Goal: Task Accomplishment & Management: Complete application form

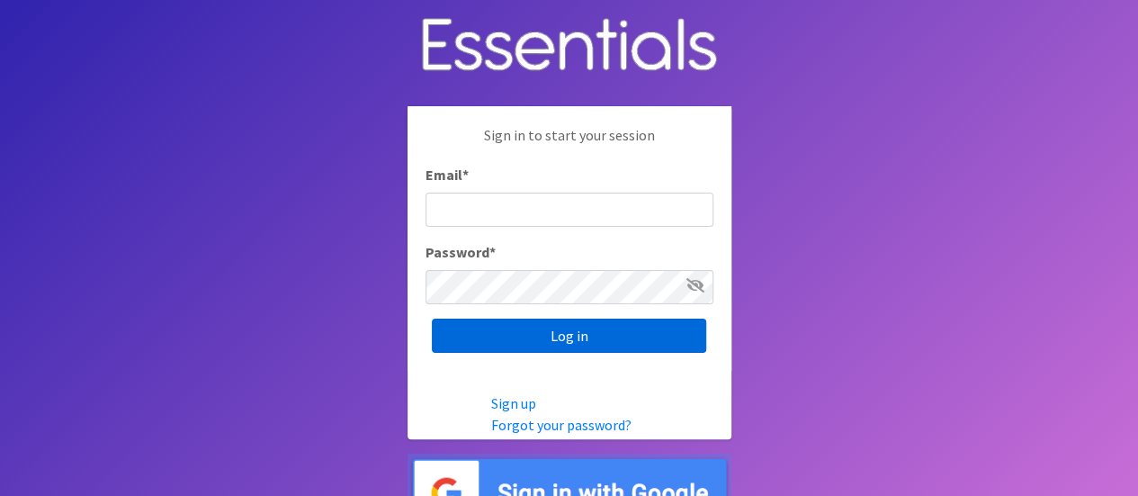
type input "[EMAIL_ADDRESS][DOMAIN_NAME]"
click at [548, 342] on input "Log in" at bounding box center [569, 335] width 274 height 34
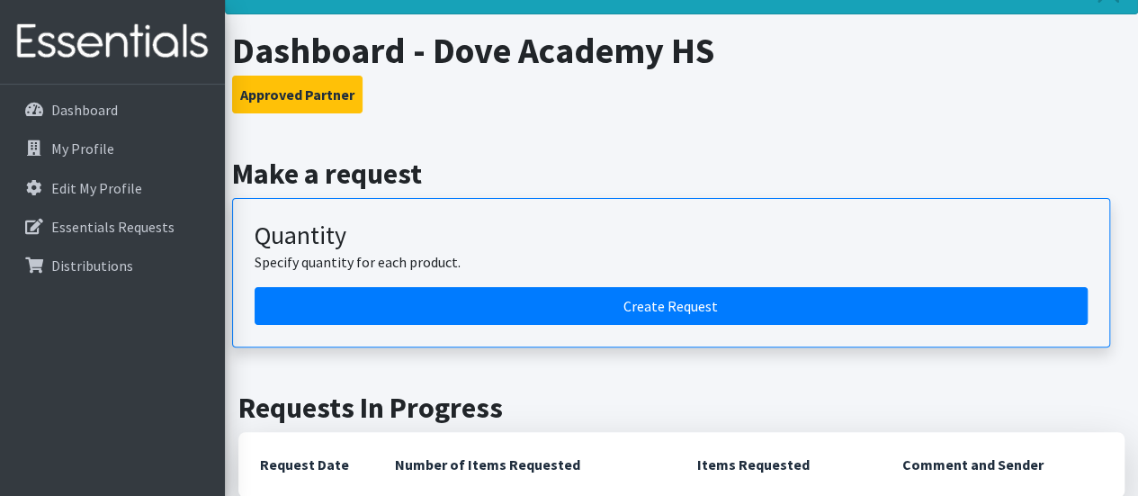
scroll to position [180, 0]
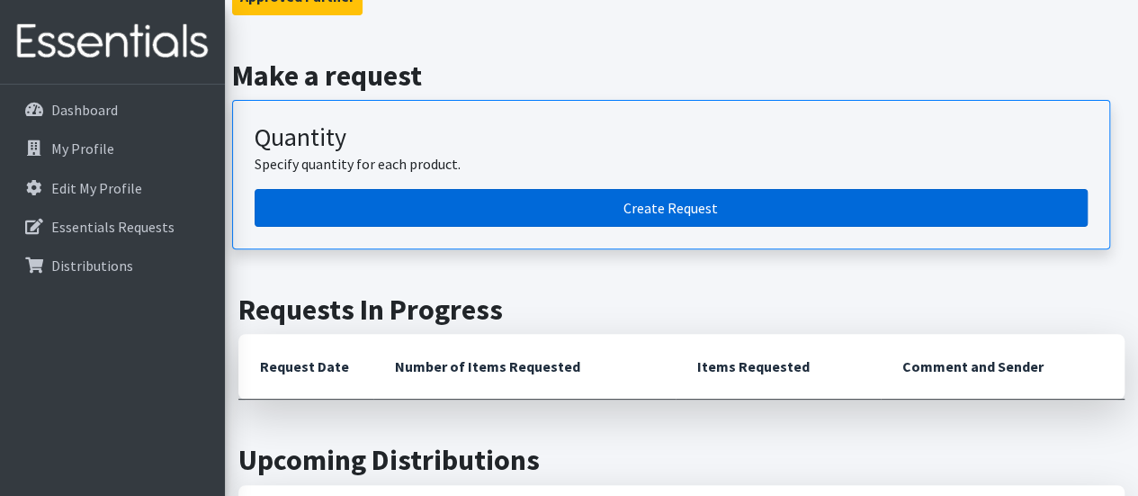
click at [571, 211] on link "Create Request" at bounding box center [671, 208] width 833 height 38
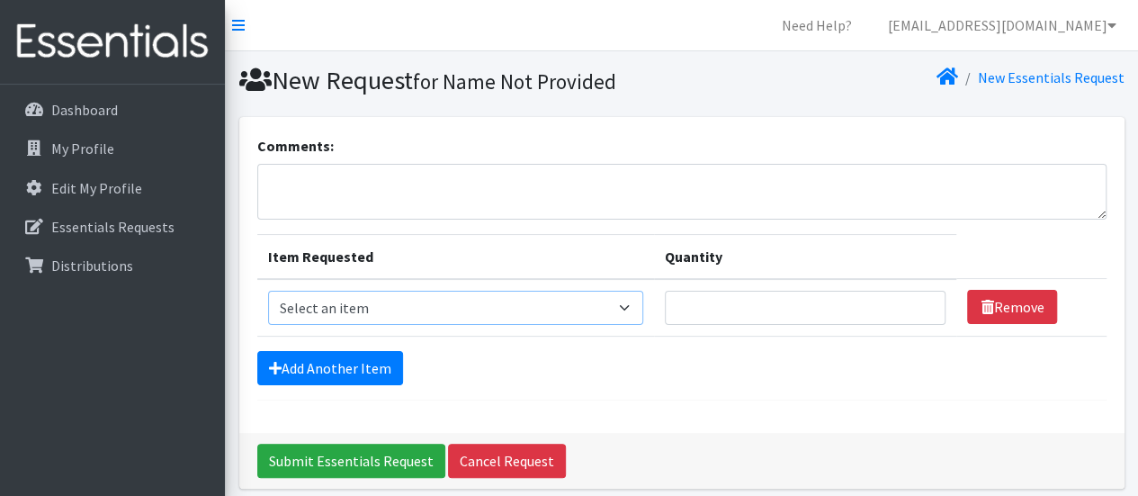
click at [548, 299] on select "Select an item Liners (Pack of 100) Makeup Bag (25) Pads 1 (Pack of 25) Pads 2 …" at bounding box center [455, 308] width 375 height 34
select select "14155"
click at [268, 291] on select "Select an item Liners (Pack of 100) Makeup Bag (25) Pads 1 (Pack of 25) Pads 2 …" at bounding box center [455, 308] width 375 height 34
type input "1"
click at [916, 308] on input "1" at bounding box center [806, 308] width 282 height 34
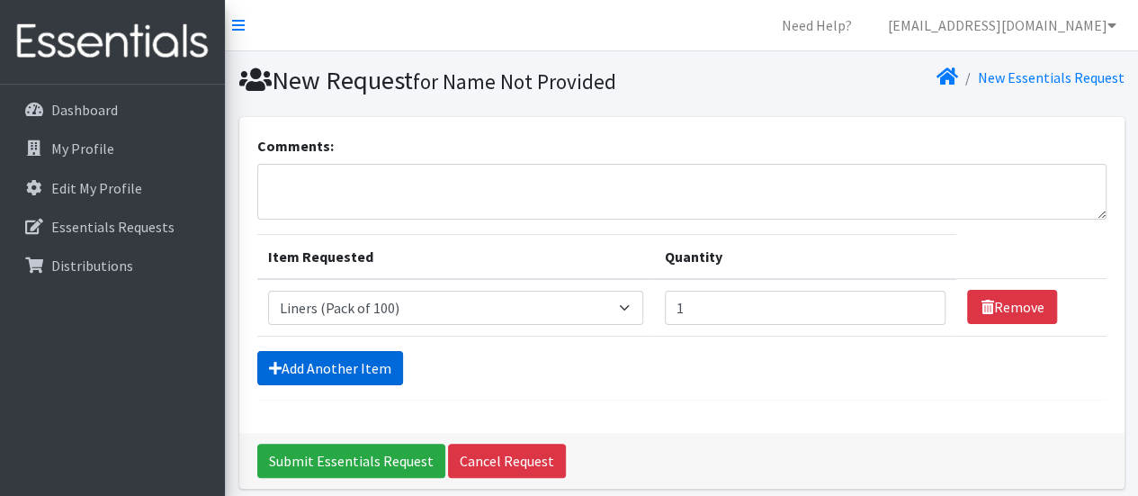
click at [358, 362] on link "Add Another Item" at bounding box center [330, 368] width 146 height 34
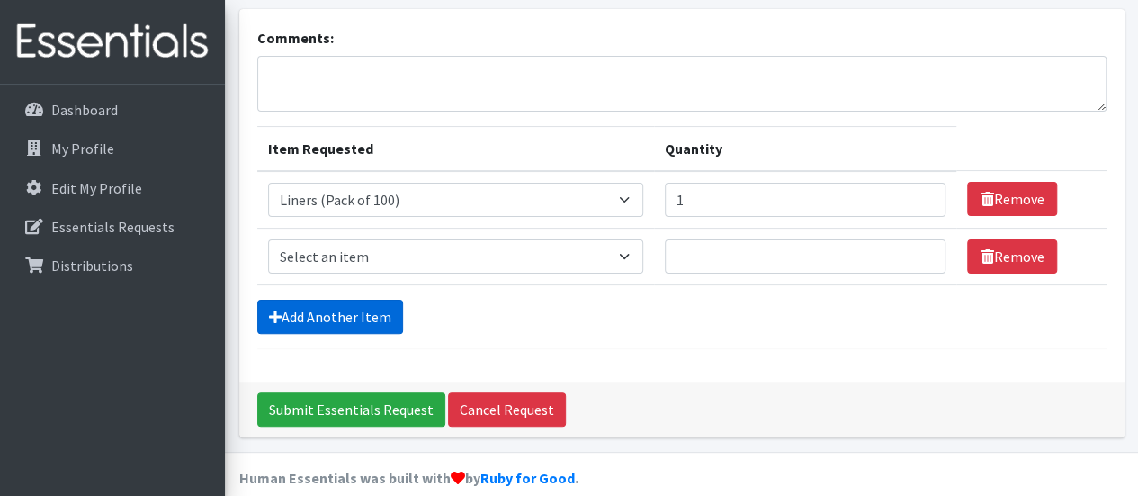
scroll to position [128, 0]
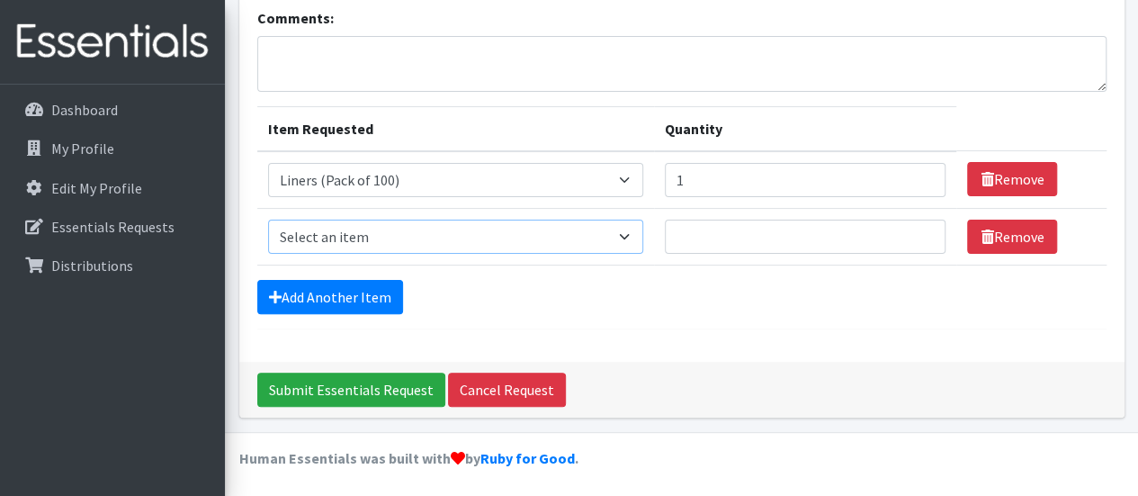
click at [536, 235] on select "Select an item Liners (Pack of 100) Makeup Bag (25) Pads 1 (Pack of 25) Pads 2 …" at bounding box center [455, 236] width 375 height 34
select select "13447"
click at [268, 219] on select "Select an item Liners (Pack of 100) Makeup Bag (25) Pads 1 (Pack of 25) Pads 2 …" at bounding box center [455, 236] width 375 height 34
click at [916, 236] on input "1" at bounding box center [806, 236] width 282 height 34
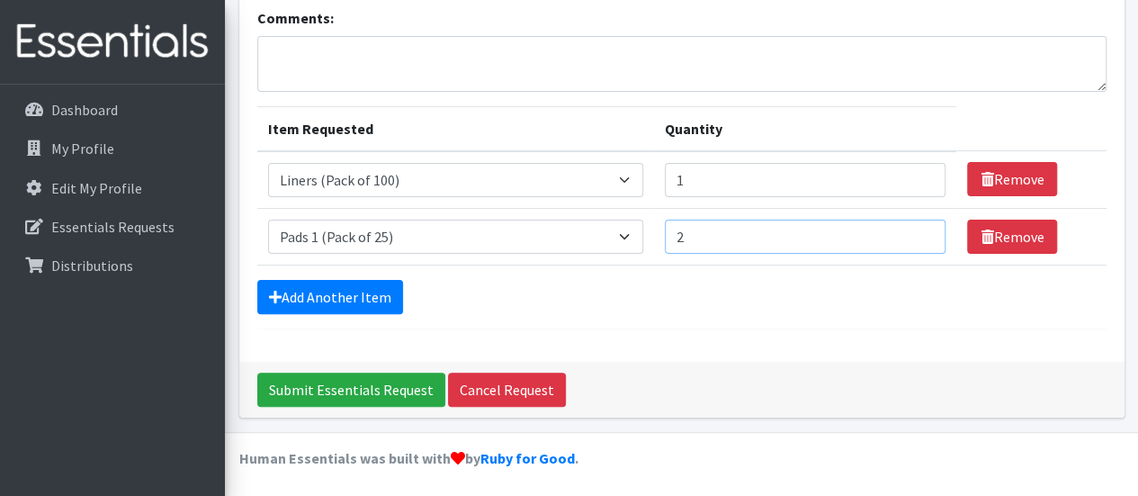
type input "2"
click at [917, 228] on input "2" at bounding box center [806, 236] width 282 height 34
click at [356, 287] on link "Add Another Item" at bounding box center [330, 297] width 146 height 34
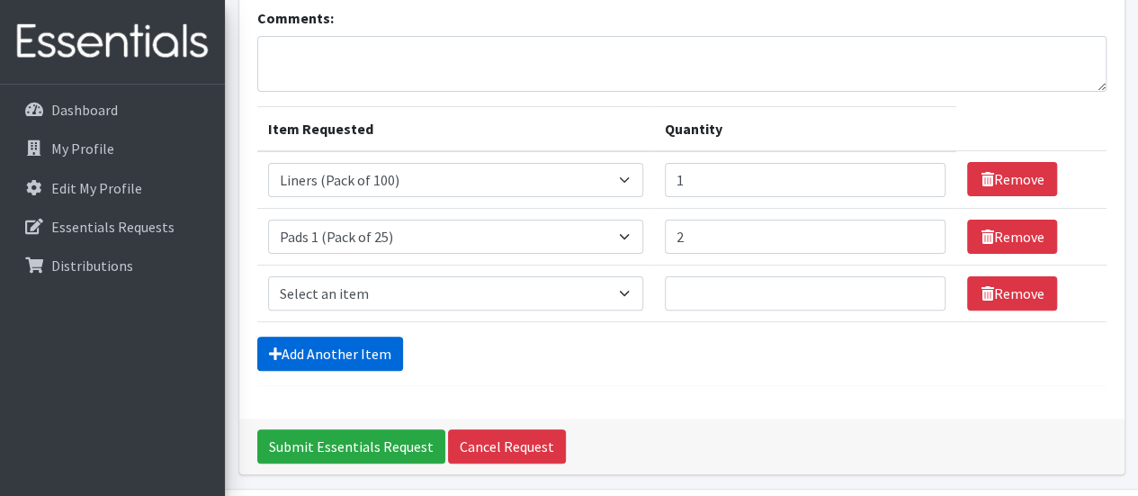
scroll to position [183, 0]
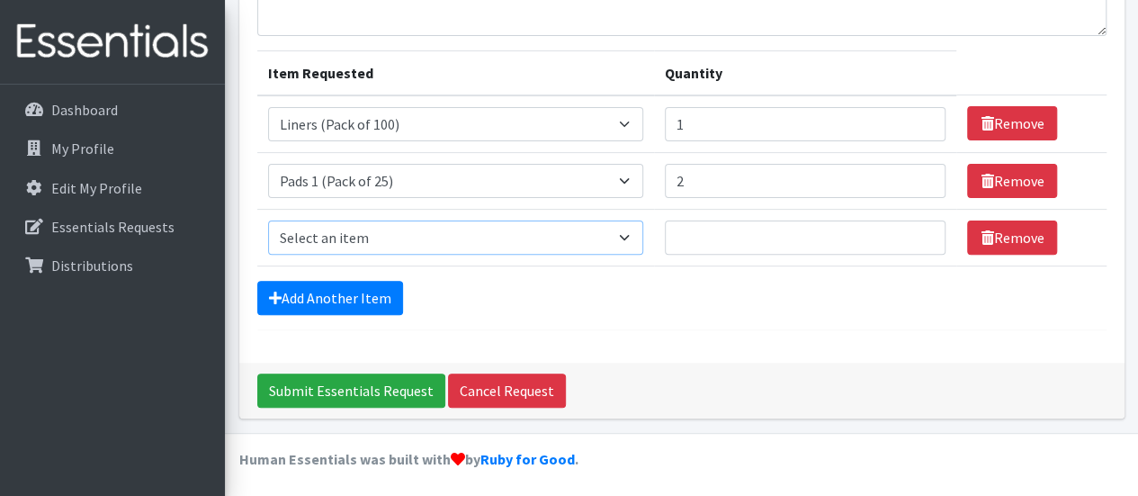
click at [370, 240] on select "Select an item Liners (Pack of 100) Makeup Bag (25) Pads 1 (Pack of 25) Pads 2 …" at bounding box center [455, 237] width 375 height 34
select select "13532"
click at [268, 220] on select "Select an item Liners (Pack of 100) Makeup Bag (25) Pads 1 (Pack of 25) Pads 2 …" at bounding box center [455, 237] width 375 height 34
click at [917, 228] on input "1" at bounding box center [806, 237] width 282 height 34
click at [917, 228] on input "2" at bounding box center [806, 237] width 282 height 34
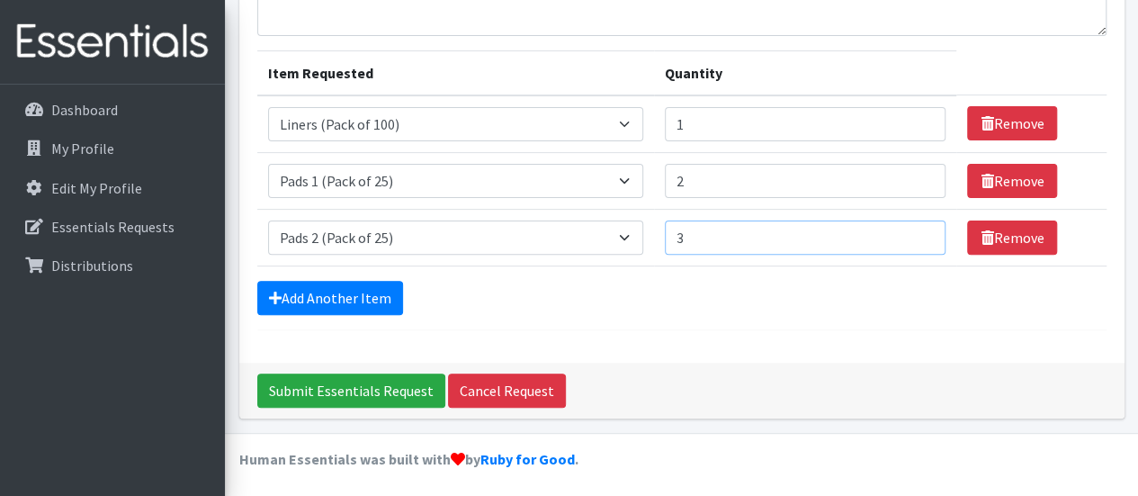
type input "3"
click at [917, 228] on input "3" at bounding box center [806, 237] width 282 height 34
click at [295, 293] on link "Add Another Item" at bounding box center [330, 298] width 146 height 34
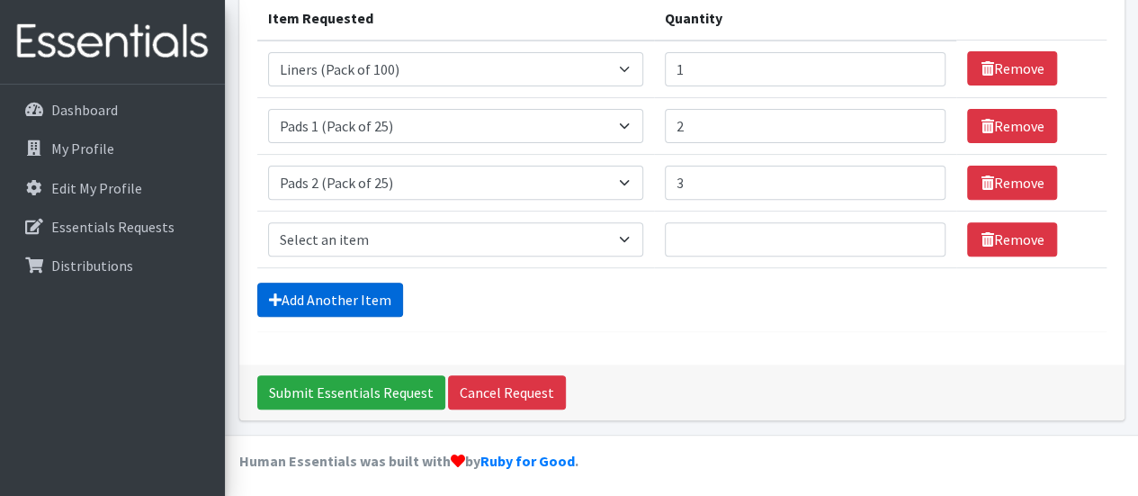
scroll to position [240, 0]
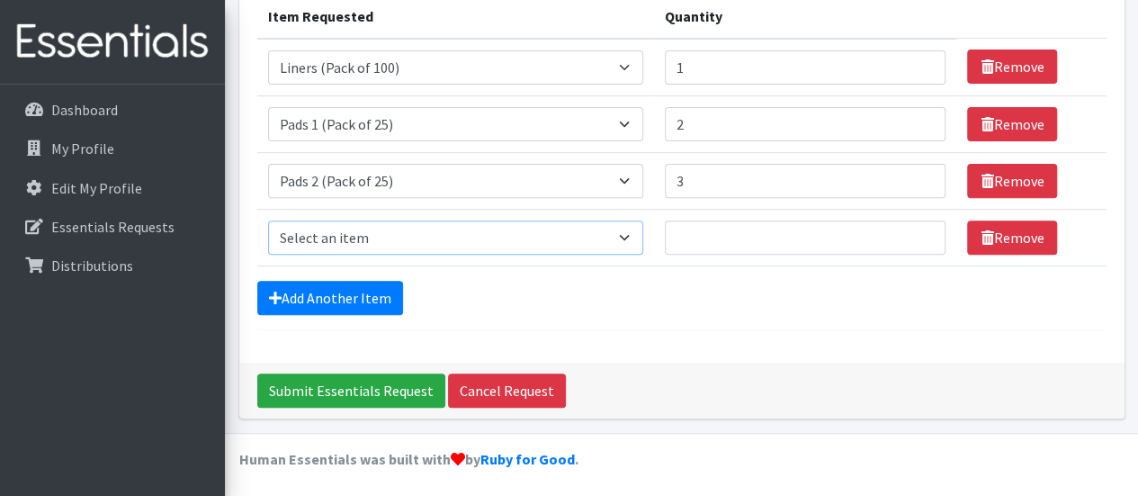
click at [576, 231] on select "Select an item Liners (Pack of 100) Makeup Bag (25) Pads 1 (Pack of 25) Pads 2 …" at bounding box center [455, 237] width 375 height 34
select select "13533"
click at [268, 220] on select "Select an item Liners (Pack of 100) Makeup Bag (25) Pads 1 (Pack of 25) Pads 2 …" at bounding box center [455, 237] width 375 height 34
click at [917, 226] on input "1" at bounding box center [806, 237] width 282 height 34
click at [917, 226] on input "2" at bounding box center [806, 237] width 282 height 34
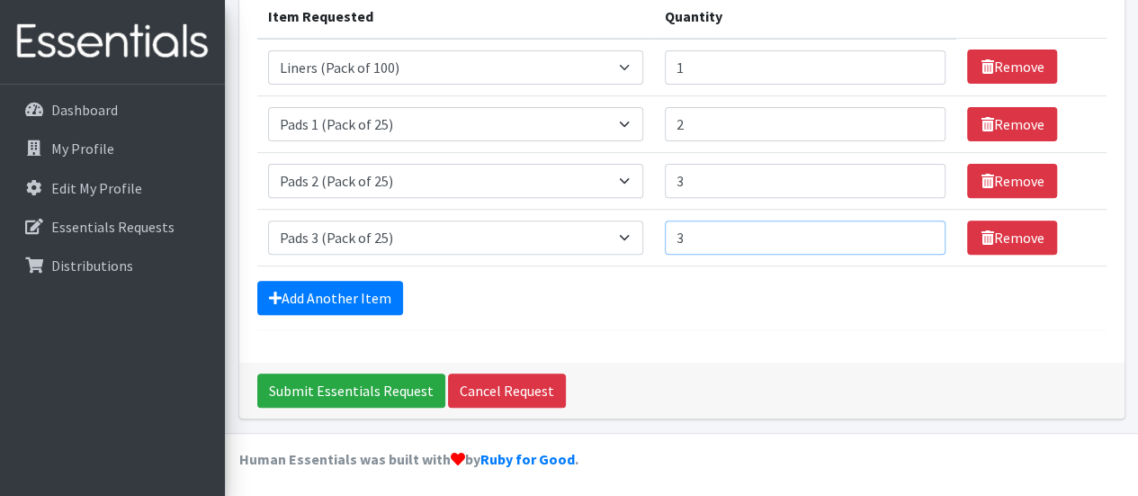
type input "3"
click at [917, 226] on input "3" at bounding box center [806, 237] width 282 height 34
click at [335, 294] on link "Add Another Item" at bounding box center [330, 298] width 146 height 34
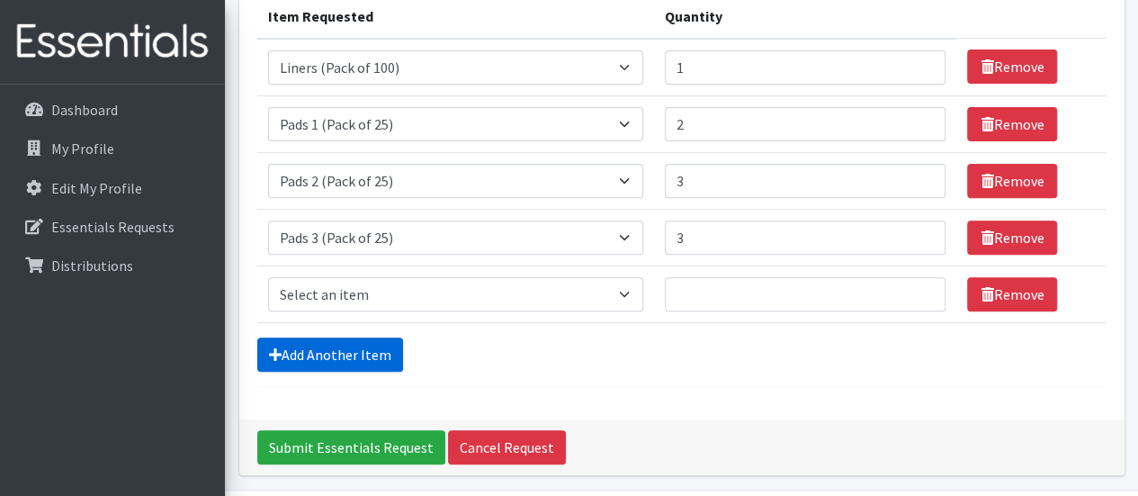
scroll to position [297, 0]
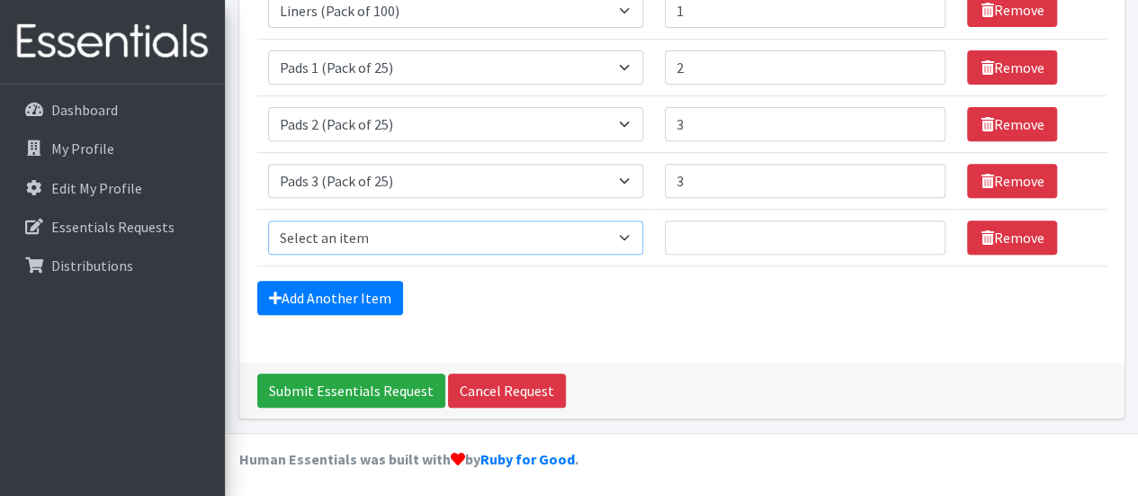
click at [621, 228] on select "Select an item Liners (Pack of 100) Makeup Bag (25) Pads 1 (Pack of 25) Pads 2 …" at bounding box center [455, 237] width 375 height 34
select select "13535"
click at [268, 220] on select "Select an item Liners (Pack of 100) Makeup Bag (25) Pads 1 (Pack of 25) Pads 2 …" at bounding box center [455, 237] width 375 height 34
type input "1"
click at [920, 228] on input "1" at bounding box center [806, 237] width 282 height 34
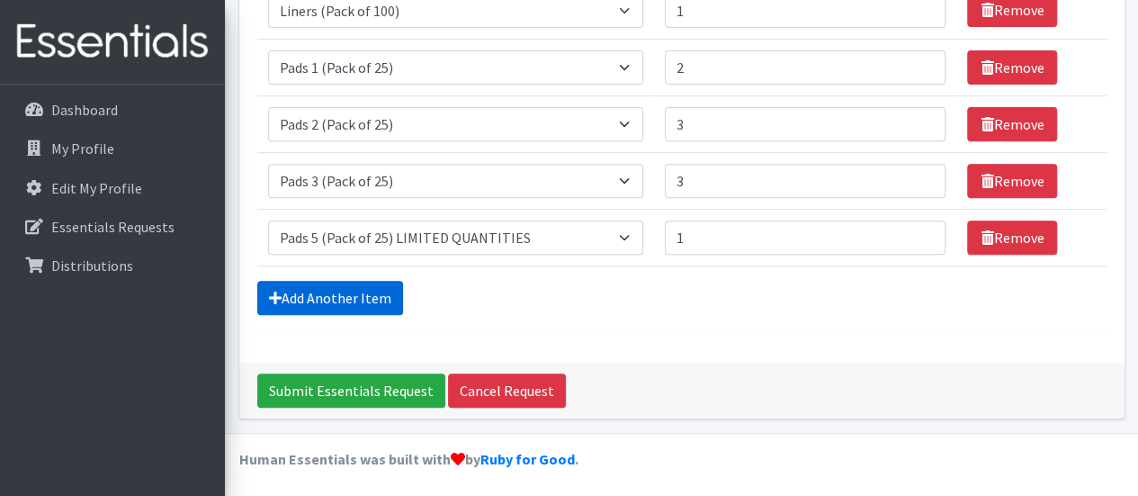
click at [347, 291] on link "Add Another Item" at bounding box center [330, 298] width 146 height 34
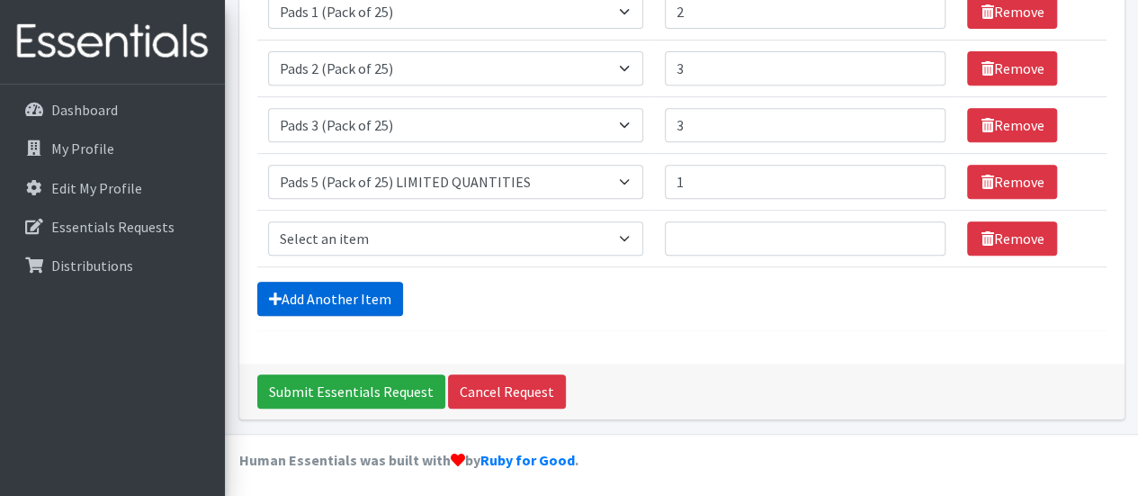
click at [347, 291] on link "Add Another Item" at bounding box center [330, 299] width 146 height 34
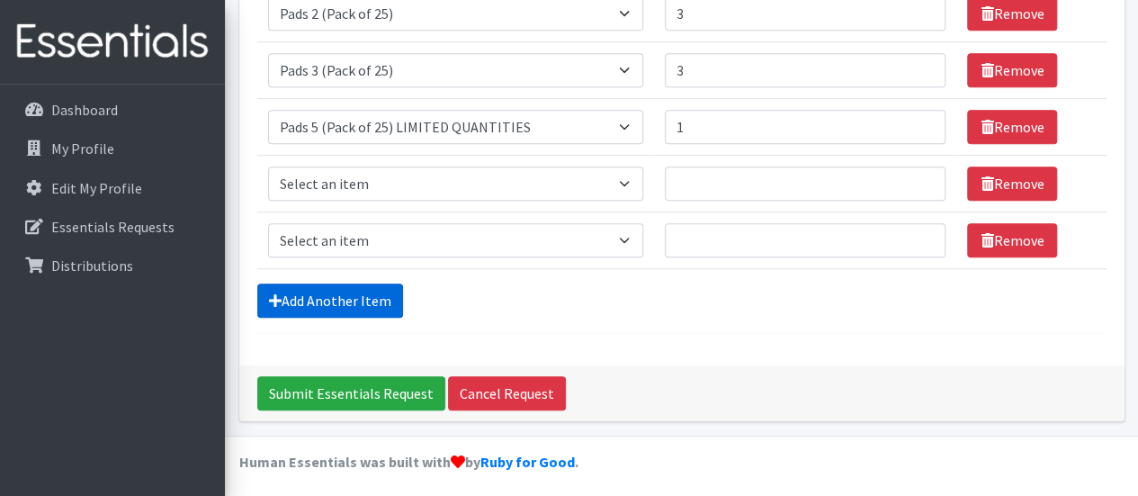
scroll to position [409, 0]
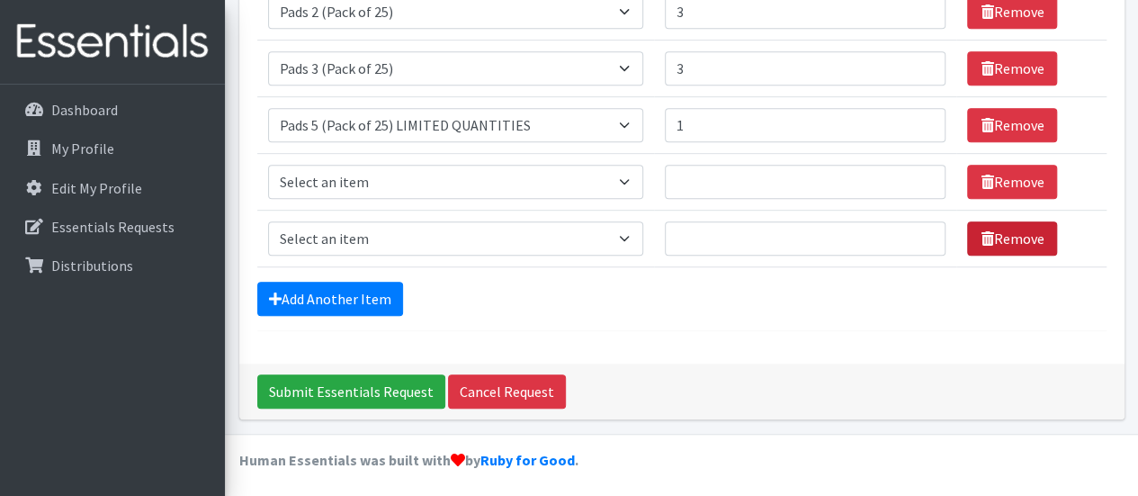
click at [1011, 237] on link "Remove" at bounding box center [1012, 238] width 90 height 34
click at [617, 228] on select "Select an item Liners (Pack of 100) Makeup Bag (25) Pads 1 (Pack of 25) Pads 2 …" at bounding box center [455, 238] width 375 height 34
select select "13534"
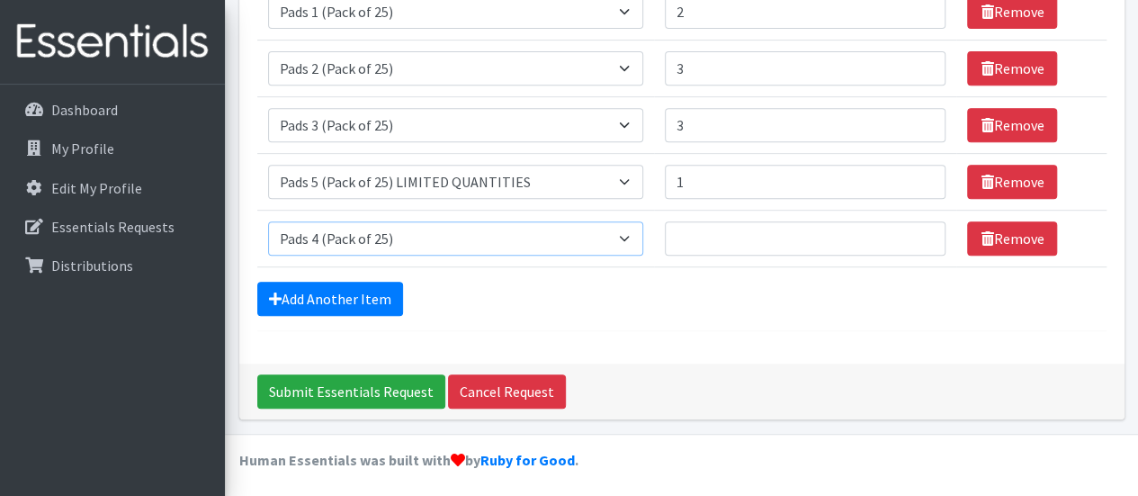
click at [268, 221] on select "Select an item Liners (Pack of 100) Makeup Bag (25) Pads 1 (Pack of 25) Pads 2 …" at bounding box center [455, 238] width 375 height 34
click at [916, 224] on input "Quantity" at bounding box center [806, 238] width 282 height 34
type input "1"
click at [916, 240] on input "1" at bounding box center [806, 238] width 282 height 34
click at [814, 296] on div "Add Another Item" at bounding box center [681, 299] width 849 height 34
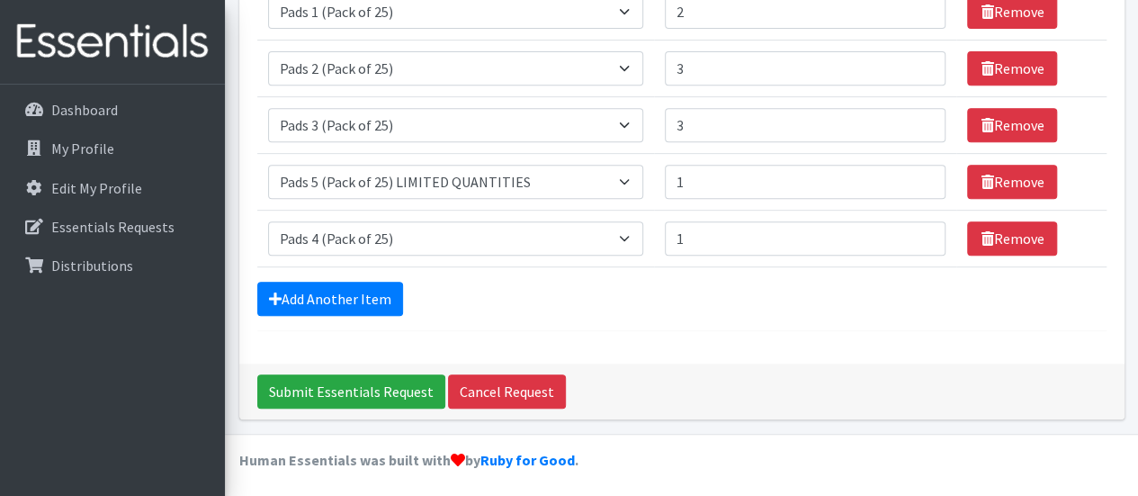
click at [674, 297] on div "Add Another Item" at bounding box center [681, 299] width 849 height 34
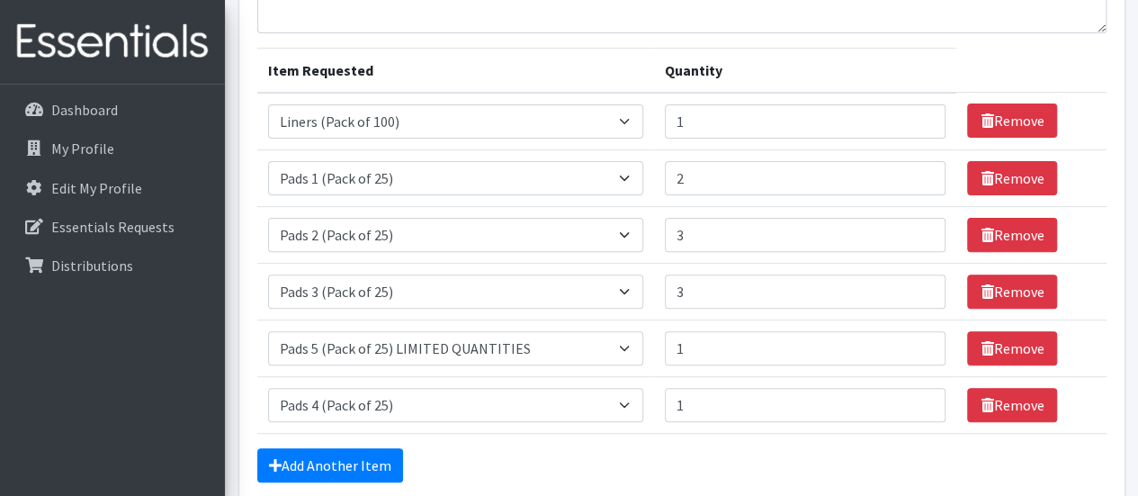
scroll to position [173, 0]
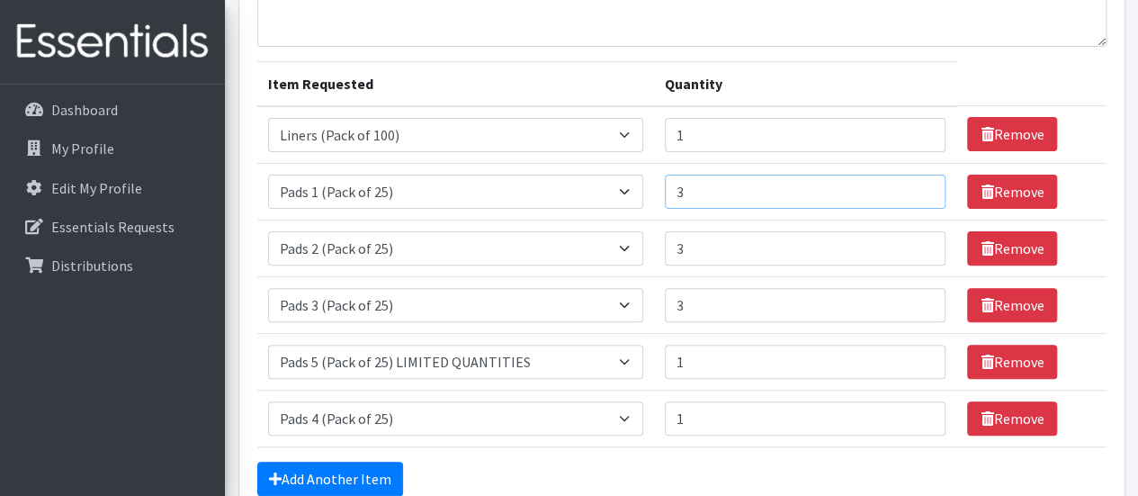
type input "3"
click at [922, 186] on input "3" at bounding box center [806, 191] width 282 height 34
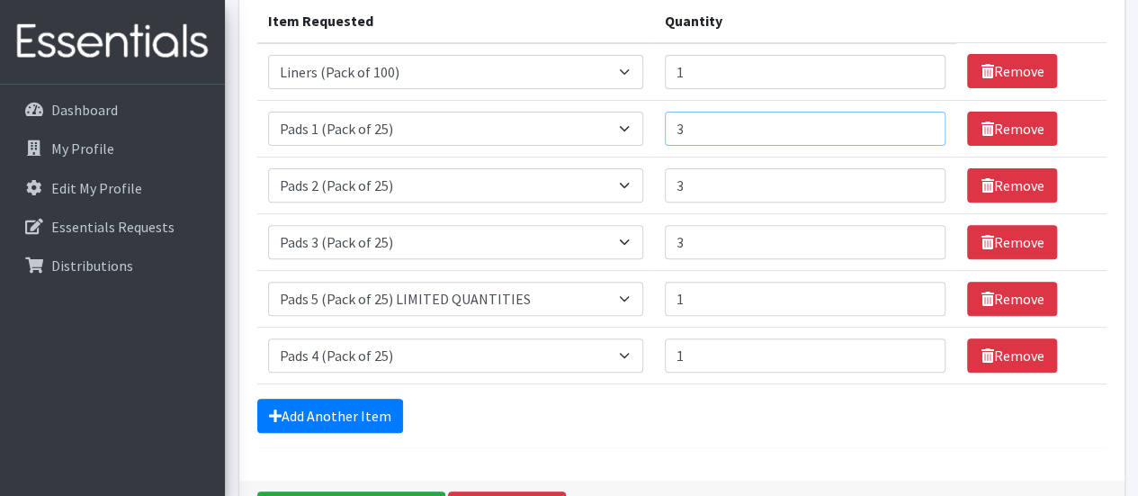
scroll to position [263, 0]
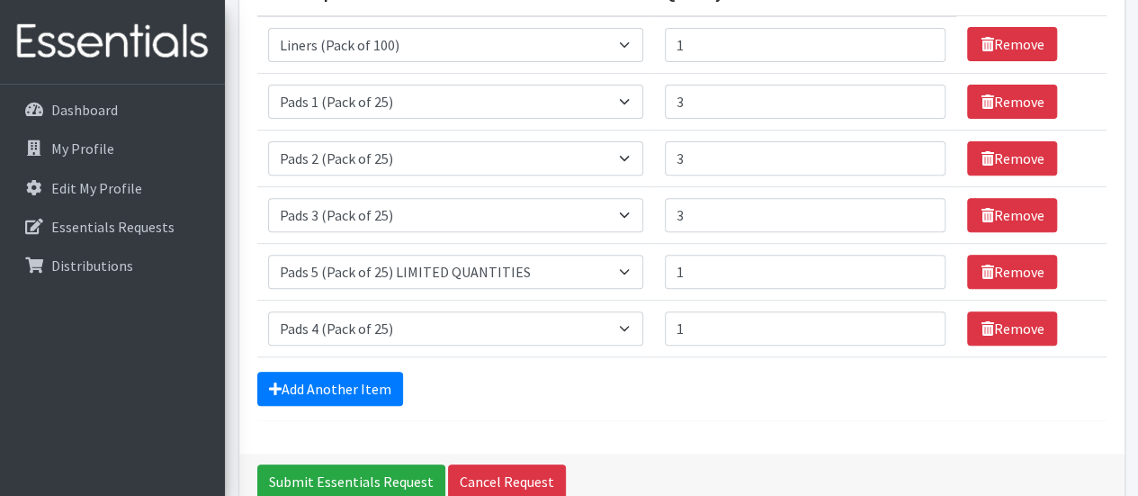
click at [766, 400] on div "Add Another Item" at bounding box center [681, 388] width 849 height 34
click at [308, 465] on input "Submit Essentials Request" at bounding box center [351, 481] width 188 height 34
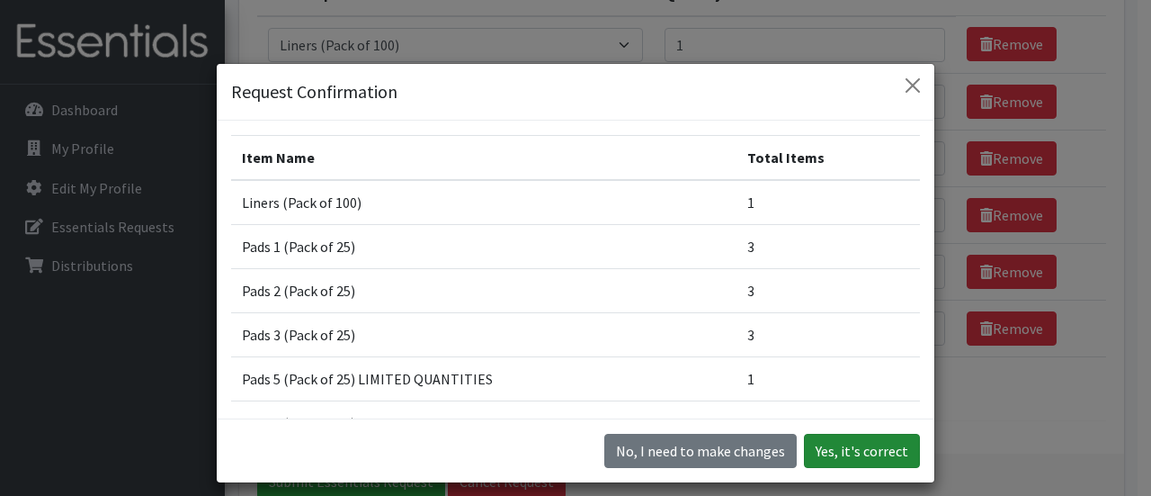
click at [860, 451] on button "Yes, it's correct" at bounding box center [862, 451] width 116 height 34
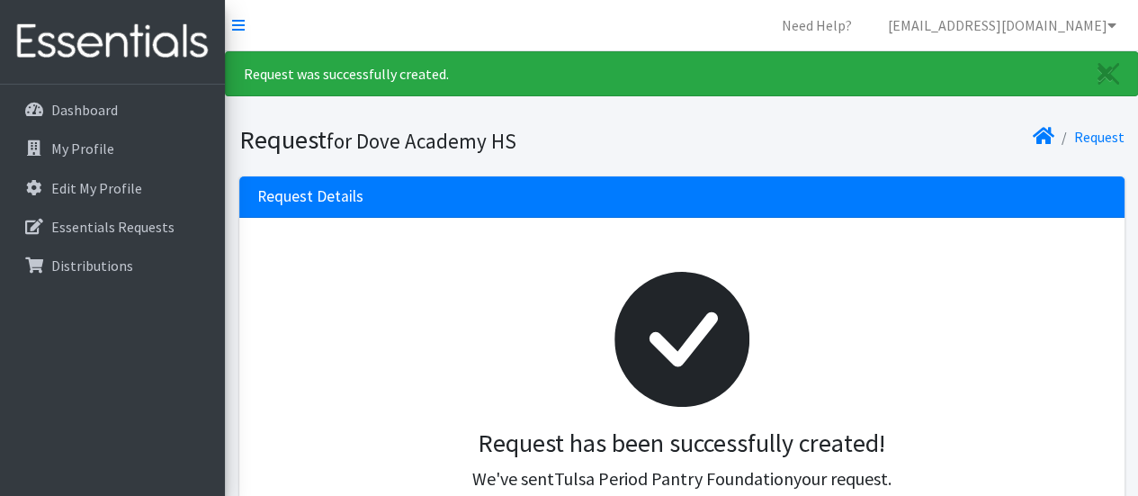
click at [428, 361] on div at bounding box center [682, 339] width 820 height 178
